Goal: Information Seeking & Learning: Learn about a topic

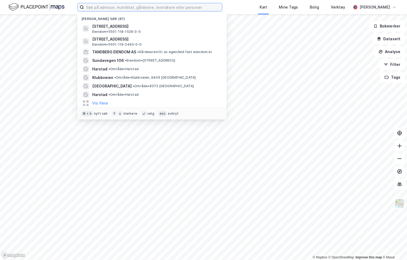
click at [143, 10] on input at bounding box center [153, 7] width 138 height 8
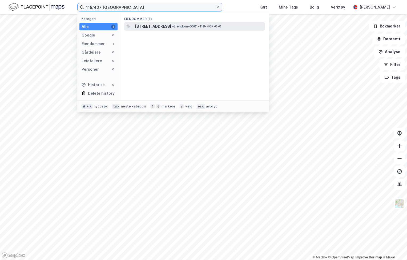
type input "118/407 [GEOGRAPHIC_DATA]"
click at [149, 26] on span "[STREET_ADDRESS]" at bounding box center [153, 26] width 36 height 6
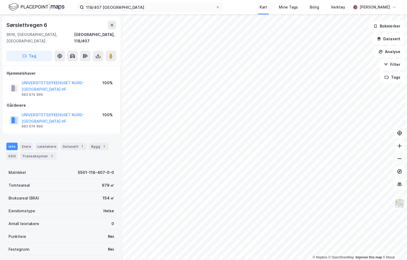
click at [400, 161] on button at bounding box center [399, 158] width 11 height 11
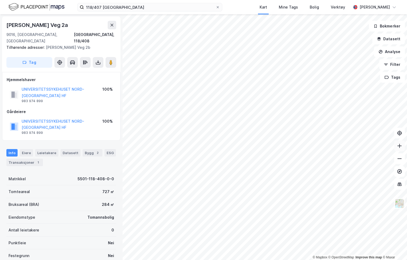
click at [399, 148] on icon at bounding box center [398, 145] width 5 height 5
